Goal: Task Accomplishment & Management: Use online tool/utility

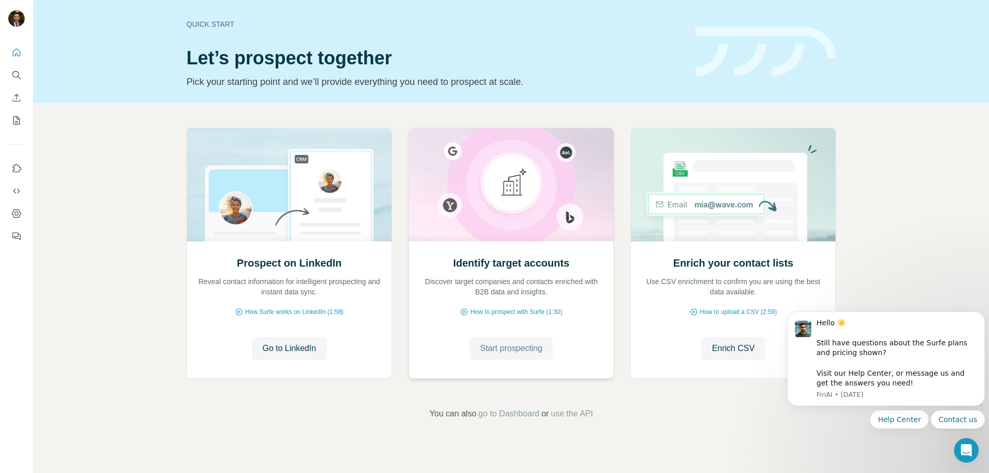
click at [510, 351] on span "Start prospecting" at bounding box center [511, 348] width 62 height 12
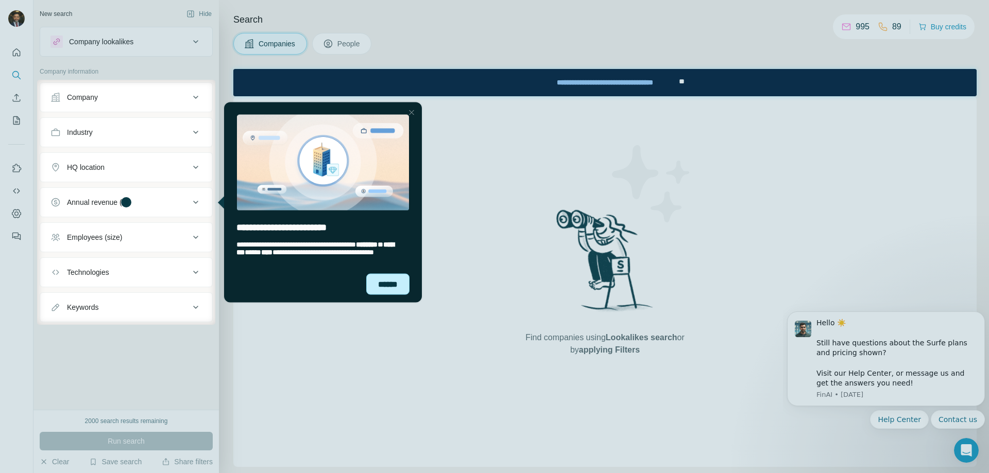
click at [403, 286] on div "******" at bounding box center [387, 283] width 43 height 21
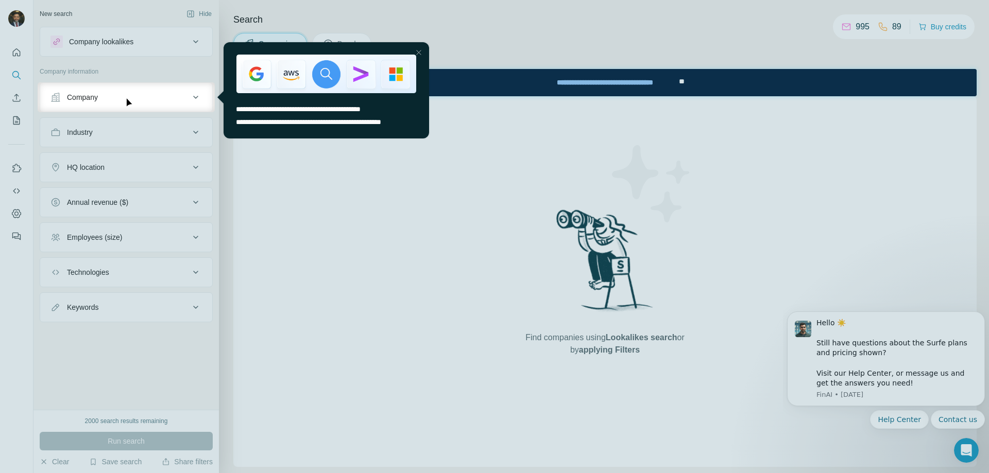
click at [100, 101] on div "Company" at bounding box center [119, 97] width 139 height 10
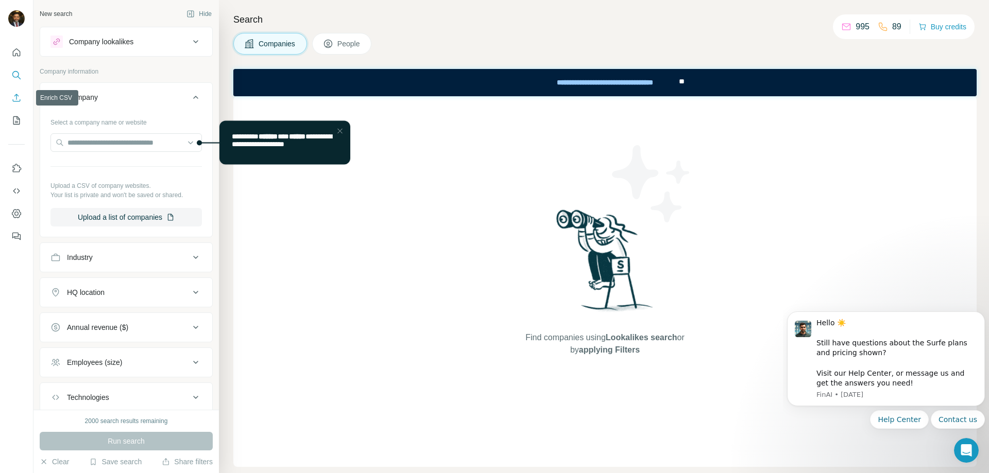
click at [15, 99] on icon "Enrich CSV" at bounding box center [16, 98] width 10 height 10
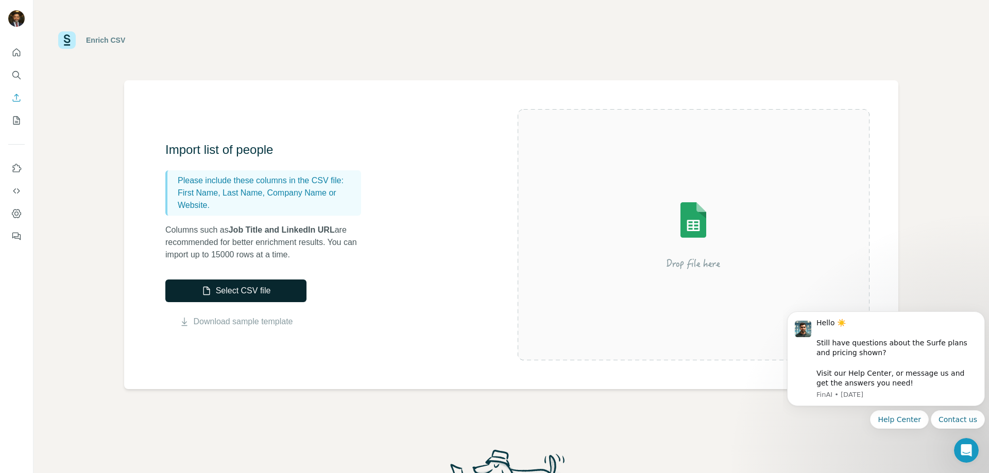
click at [250, 289] on button "Select CSV file" at bounding box center [235, 291] width 141 height 23
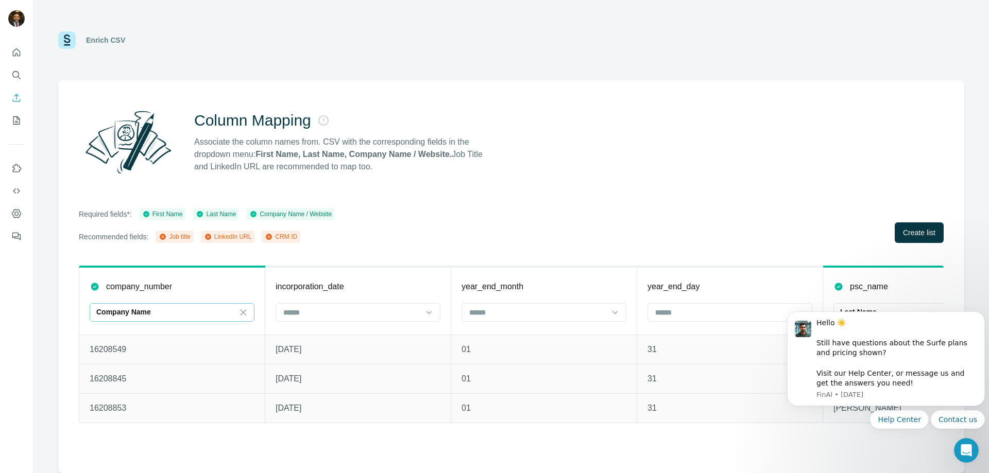
click at [156, 307] on div "Company Name" at bounding box center [165, 312] width 139 height 10
type input "**********"
click at [525, 182] on div "Column Mapping Associate the column names from. CSV with the corresponding fiel…" at bounding box center [511, 276] width 906 height 393
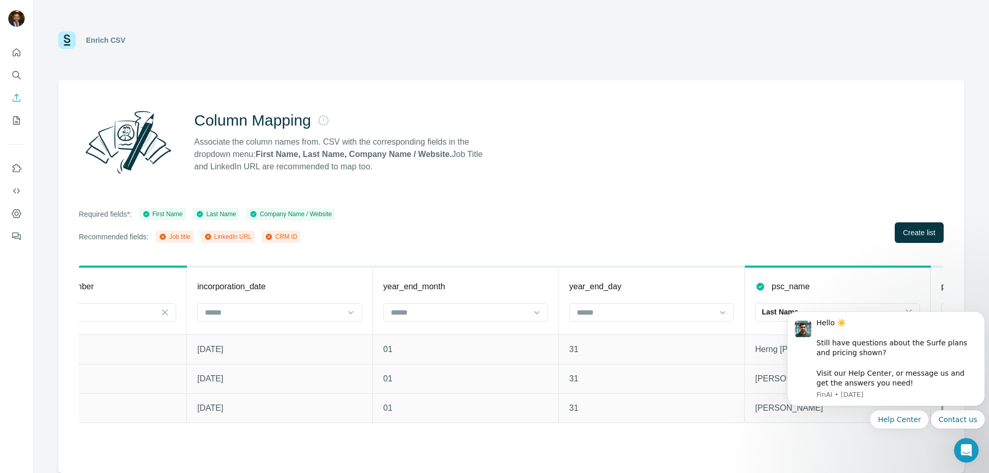
scroll to position [0, 81]
click at [981, 312] on icon "Dismiss notification" at bounding box center [982, 315] width 6 height 6
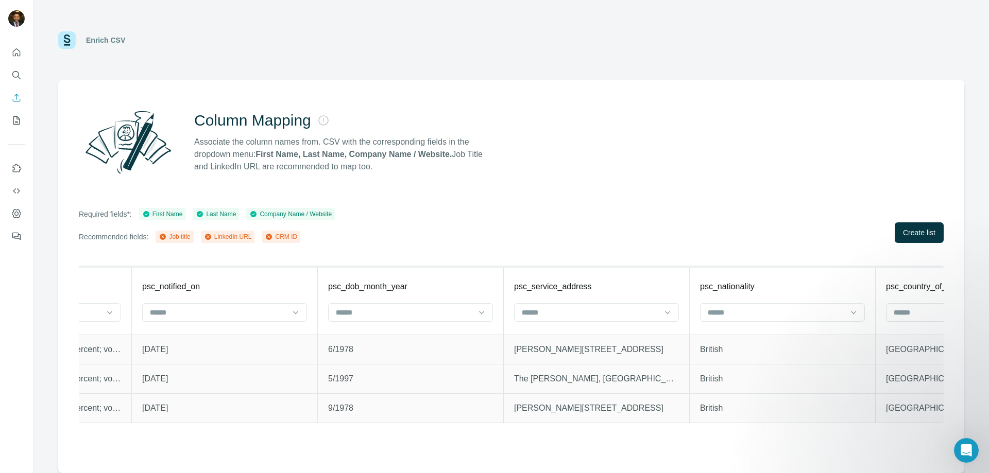
scroll to position [0, 1251]
drag, startPoint x: 662, startPoint y: 423, endPoint x: 720, endPoint y: 426, distance: 58.8
click at [758, 423] on div "company_number Company Name incorporation_date year_end_month year_end_day psc_…" at bounding box center [511, 345] width 865 height 158
click at [916, 230] on span "Create list" at bounding box center [919, 233] width 32 height 10
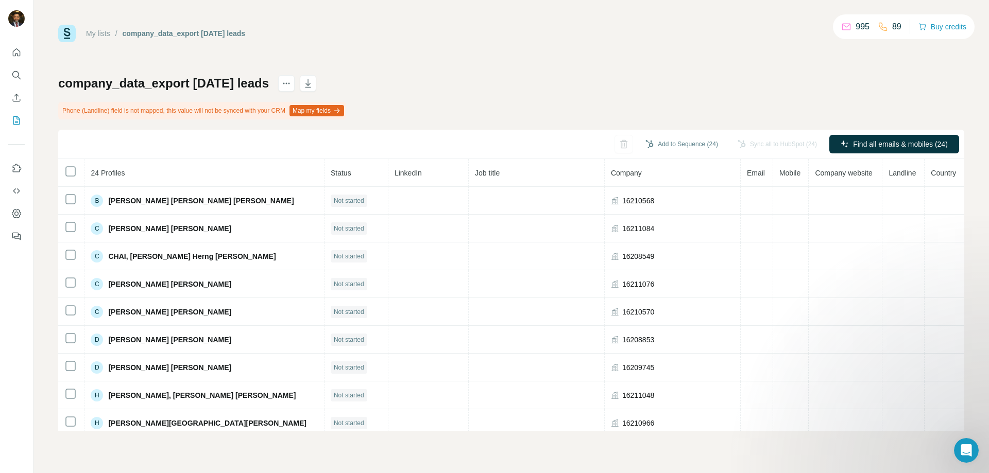
drag, startPoint x: 312, startPoint y: 39, endPoint x: 300, endPoint y: 152, distance: 113.9
click at [312, 39] on div "My lists / company_data_export [DATE] leads 995 89 Buy credits" at bounding box center [511, 34] width 906 height 18
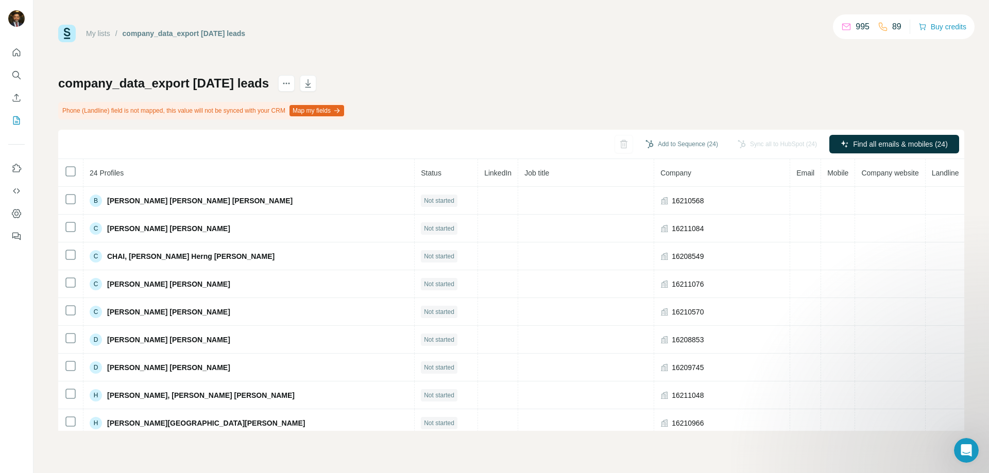
click at [616, 143] on div "Add to Sequence (24) Sync all to HubSpot (24) Find all emails & mobiles (24)" at bounding box center [511, 144] width 906 height 29
click at [285, 84] on icon "actions" at bounding box center [284, 84] width 2 height 2
click at [321, 106] on icon at bounding box center [318, 105] width 6 height 7
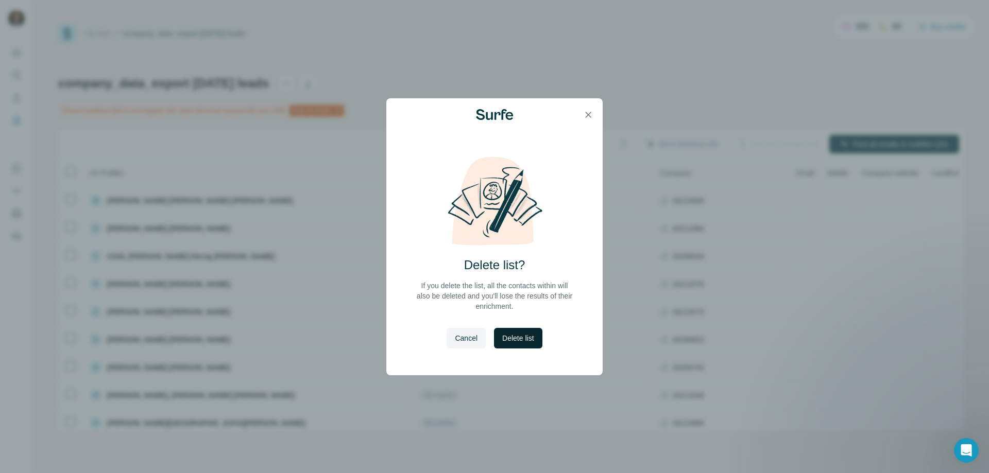
click at [518, 338] on span "Delete list" at bounding box center [517, 338] width 31 height 10
